Goal: Task Accomplishment & Management: Complete application form

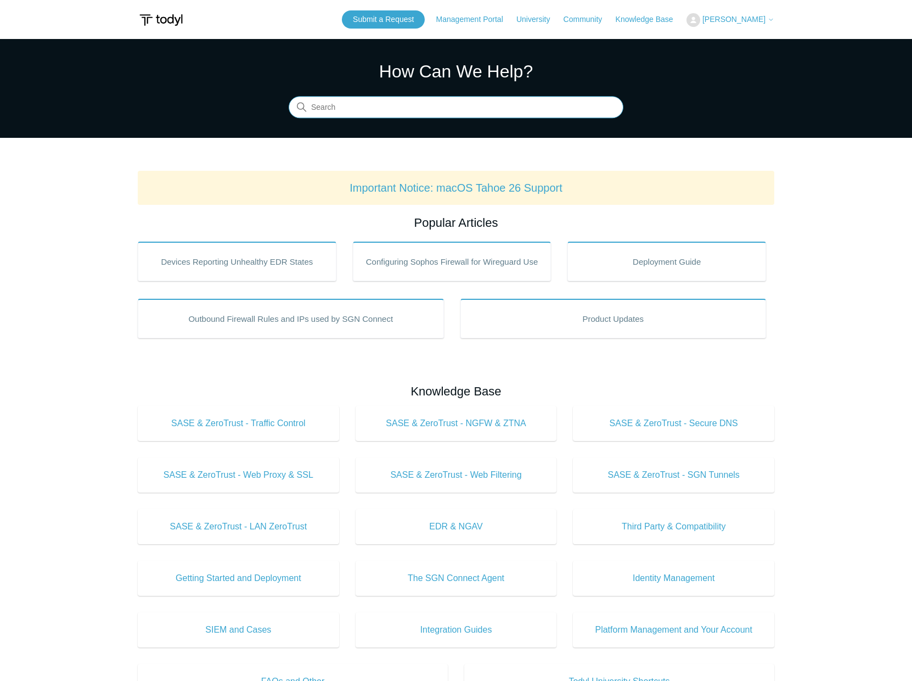
click at [431, 105] on input "Search" at bounding box center [456, 108] width 335 height 22
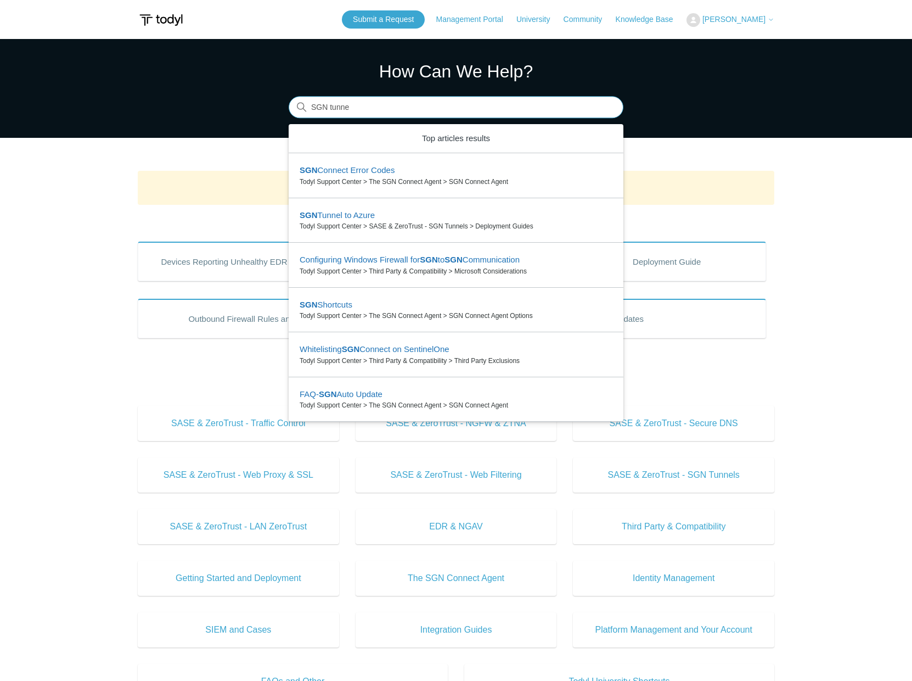
type input "SGN tunnel"
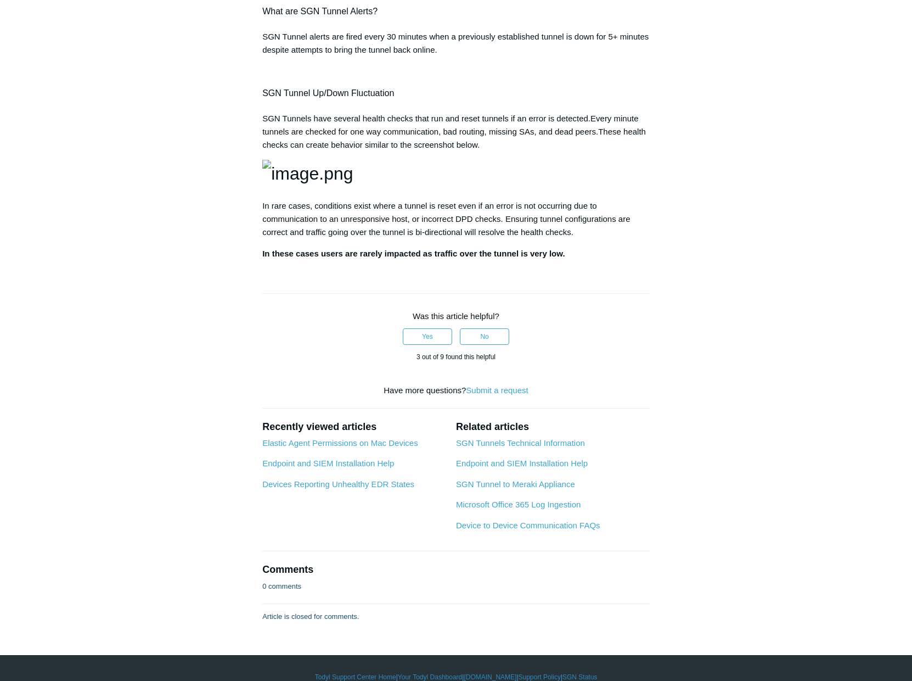
scroll to position [1658, 0]
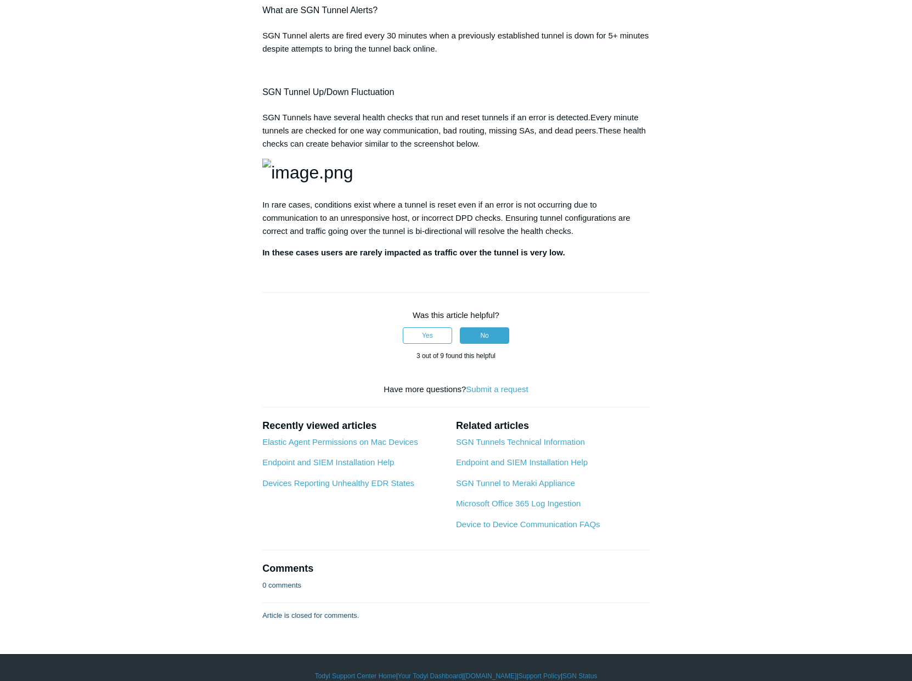
click at [494, 344] on button "No" at bounding box center [484, 335] width 49 height 16
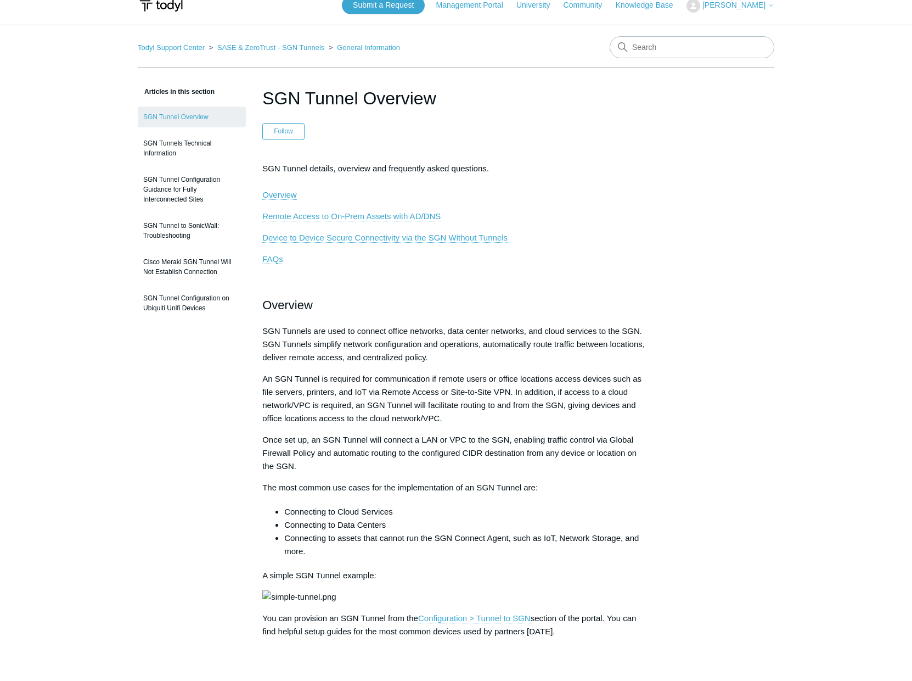
scroll to position [0, 0]
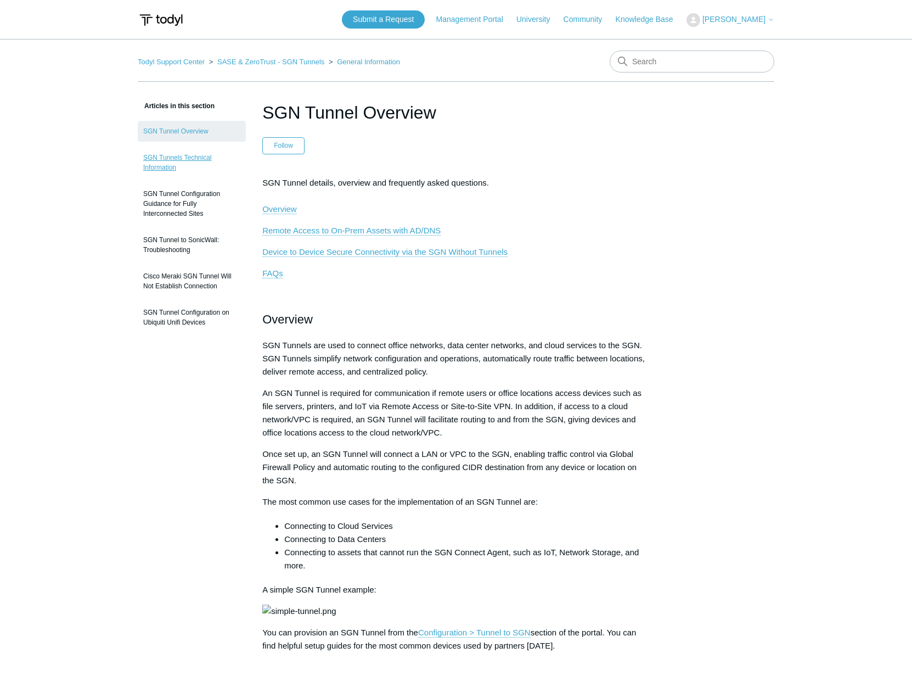
click at [204, 155] on link "SGN Tunnels Technical Information" at bounding box center [192, 162] width 108 height 31
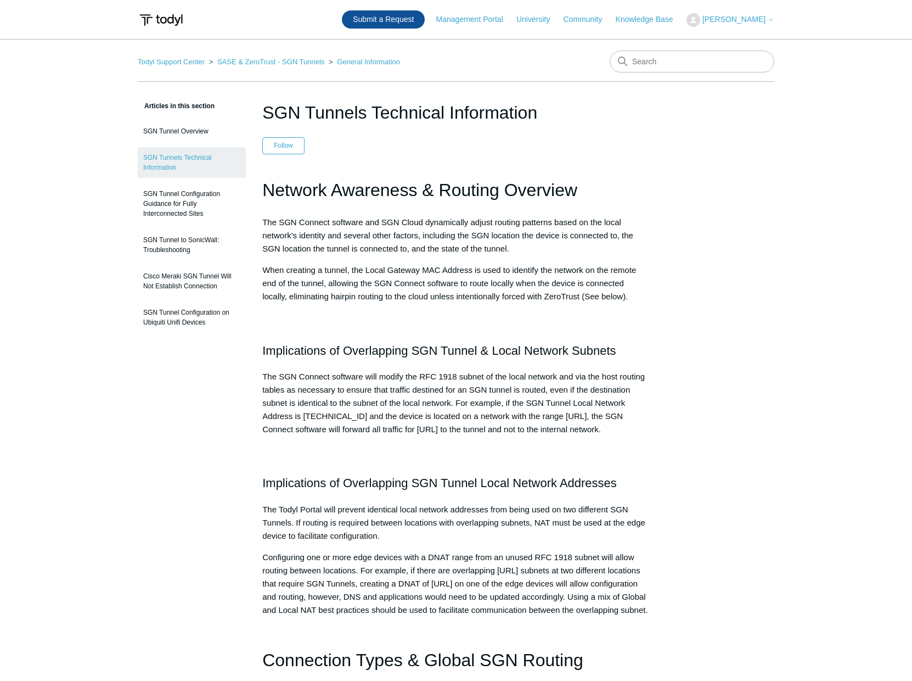
click at [425, 23] on link "Submit a Request" at bounding box center [383, 19] width 83 height 18
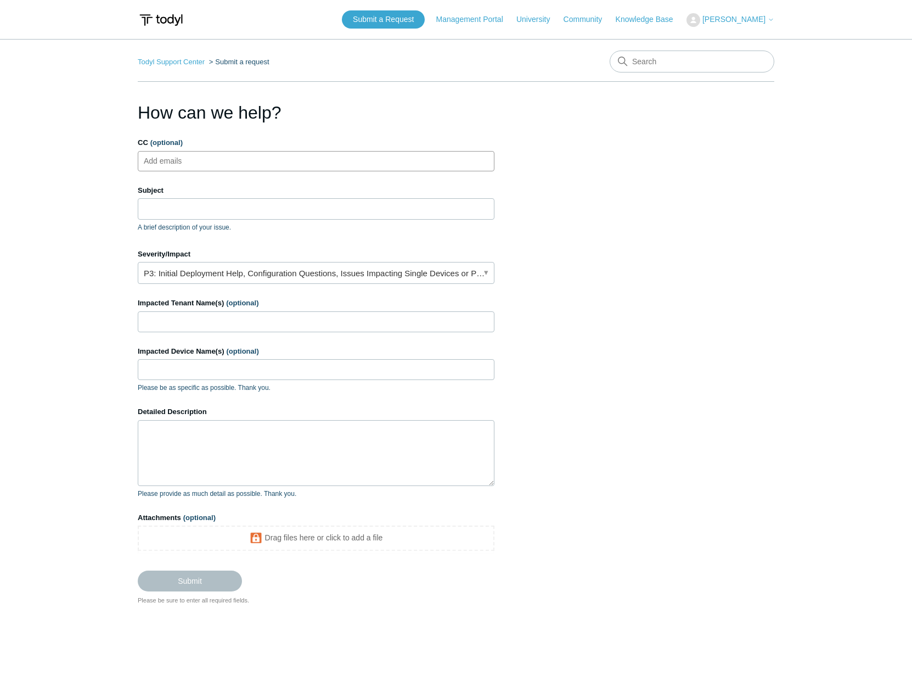
click at [270, 163] on ul "Add emails" at bounding box center [316, 161] width 357 height 20
click at [438, 277] on link "P3: Initial Deployment Help, Configuration Questions, Issues Impacting Single D…" at bounding box center [316, 273] width 357 height 22
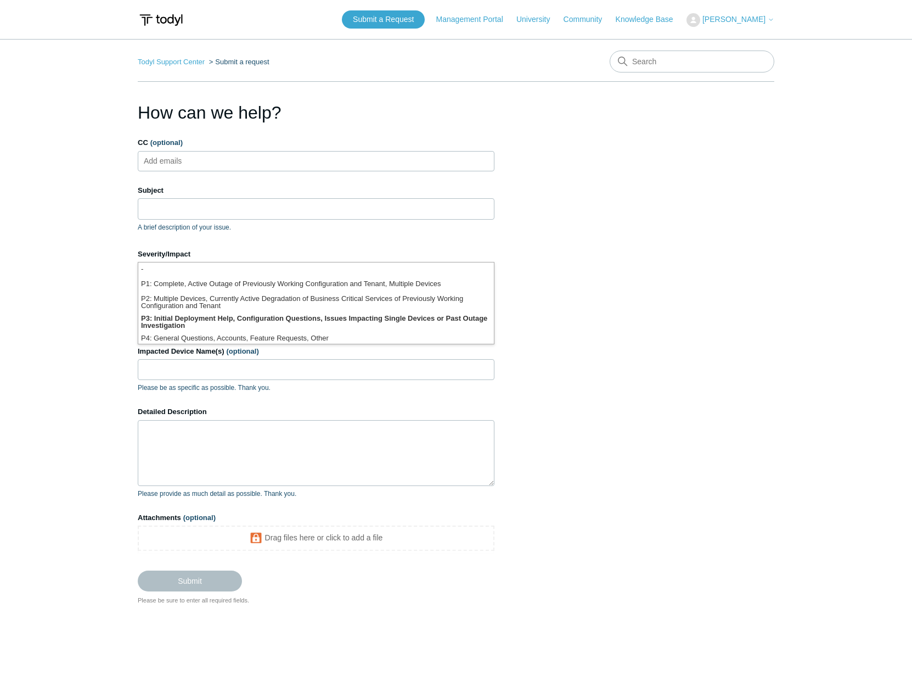
click at [639, 264] on section "How can we help? CC (optional) Add emails Subject A brief description of your i…" at bounding box center [456, 352] width 637 height 506
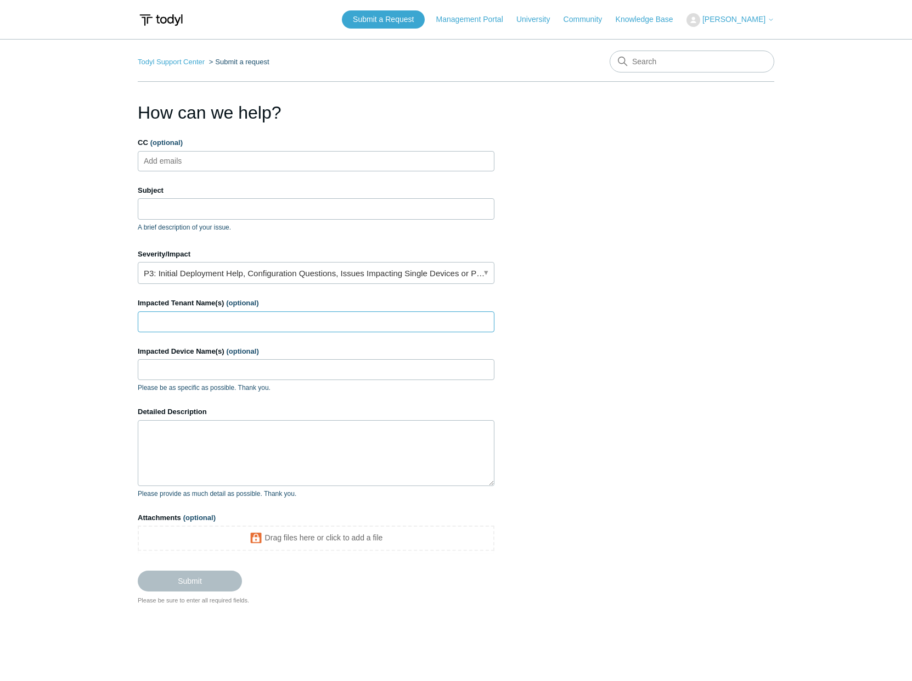
click at [204, 318] on input "Impacted Tenant Name(s) (optional)" at bounding box center [316, 321] width 357 height 21
type input "Pushman Construction"
type input "Office1"
click at [244, 466] on textarea "Detailed Description" at bounding box center [316, 453] width 357 height 66
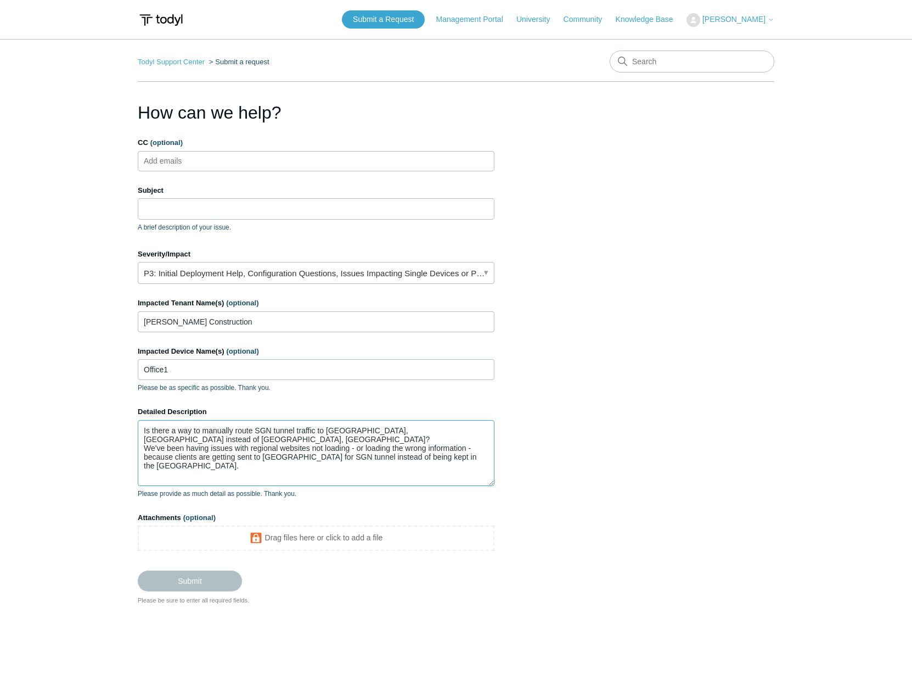
type textarea "Is there a way to manually route SGN tunnel traffic to Chicago, IL instead of T…"
click at [218, 213] on input "Subject" at bounding box center [316, 208] width 357 height 21
click at [380, 208] on input "Subject" at bounding box center [316, 208] width 357 height 21
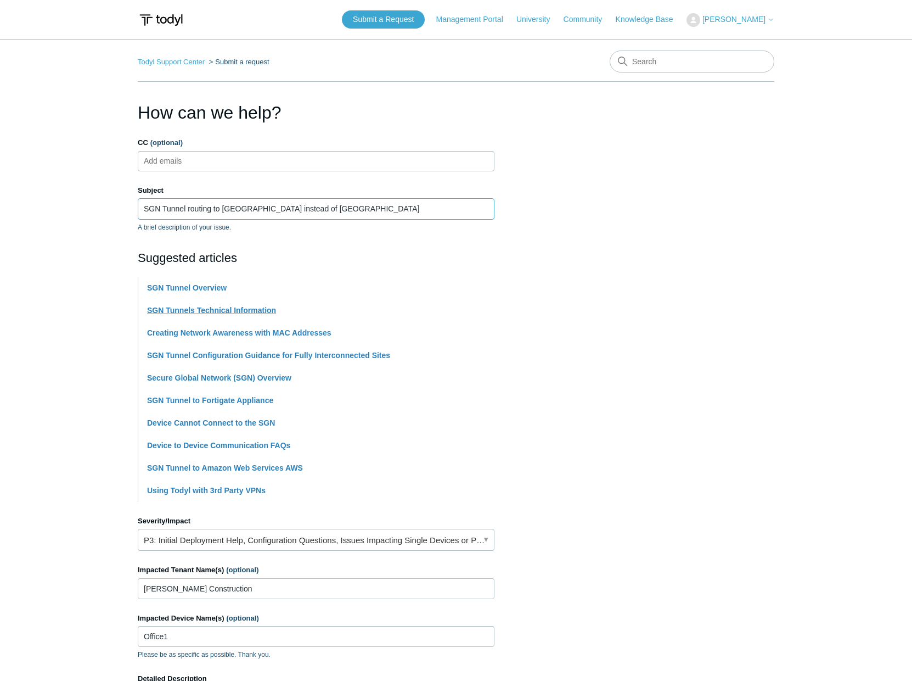
type input "SGN Tunnel routing to Canada instead of United States"
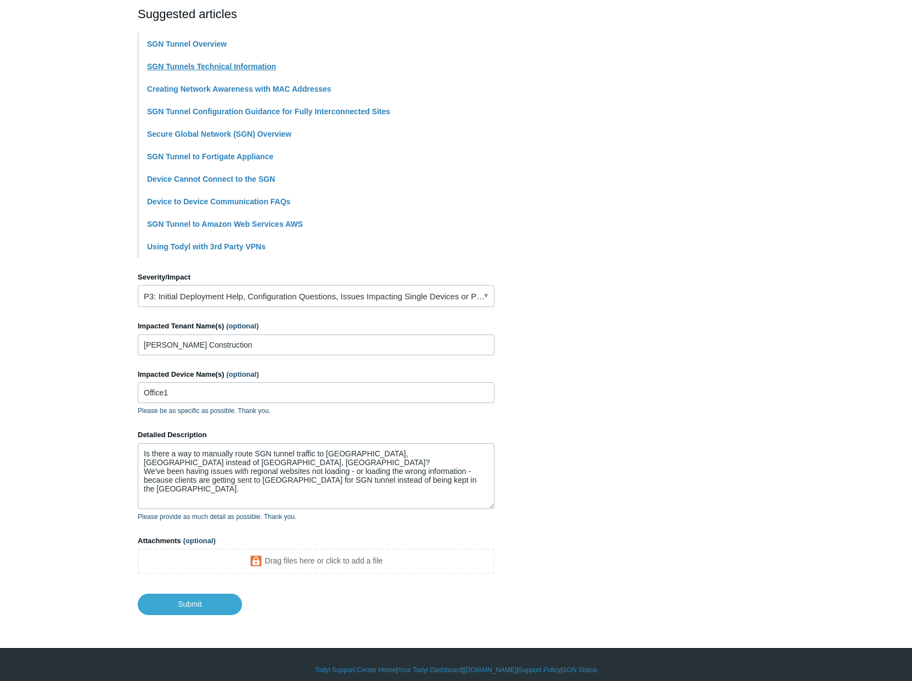
scroll to position [254, 0]
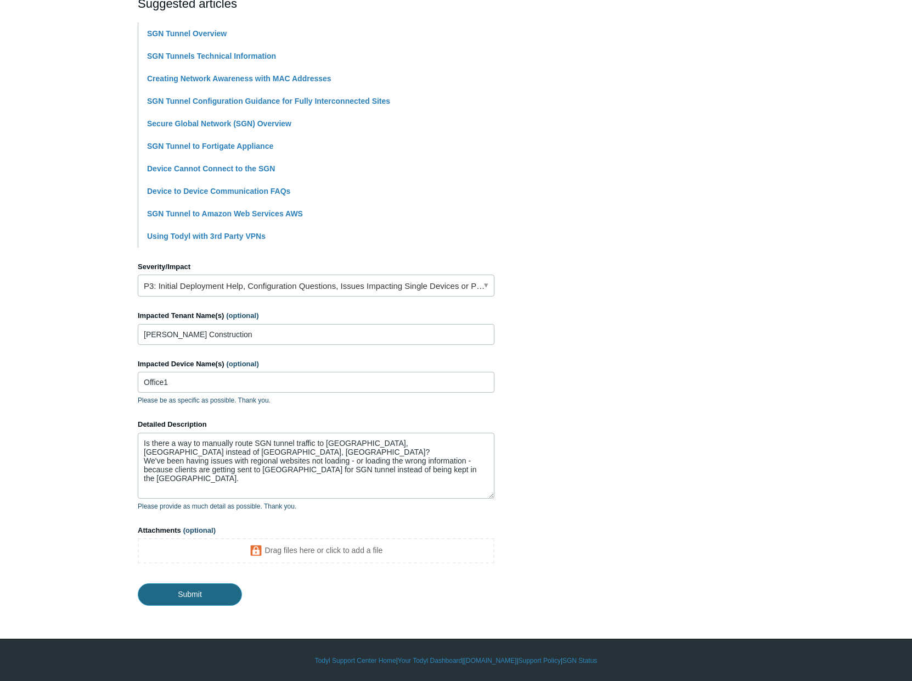
click at [213, 597] on input "Submit" at bounding box center [190, 594] width 104 height 22
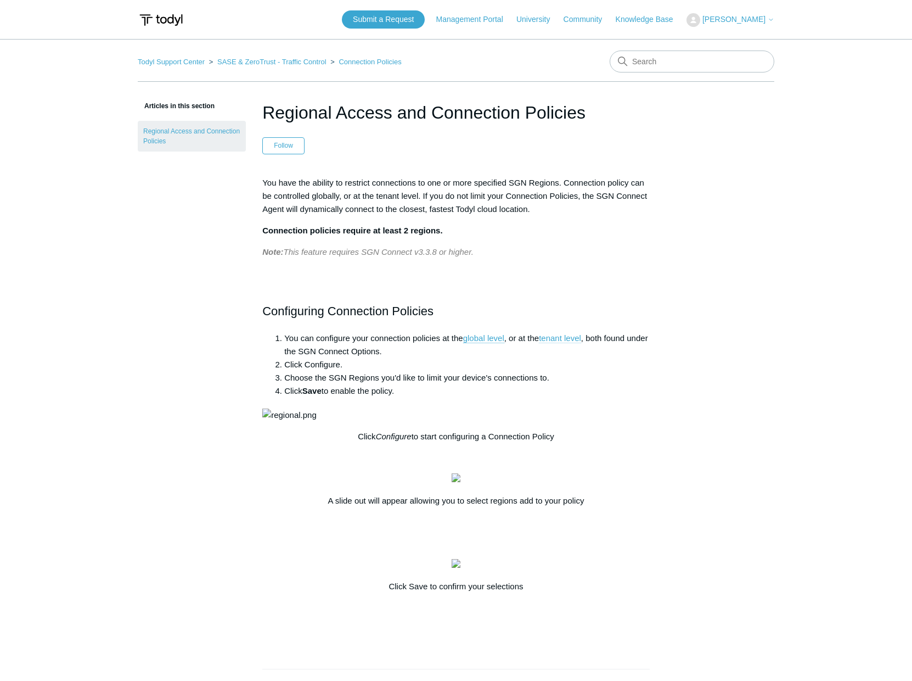
click at [553, 338] on link "tenant level" at bounding box center [560, 338] width 42 height 10
